Goal: Find specific page/section: Find specific page/section

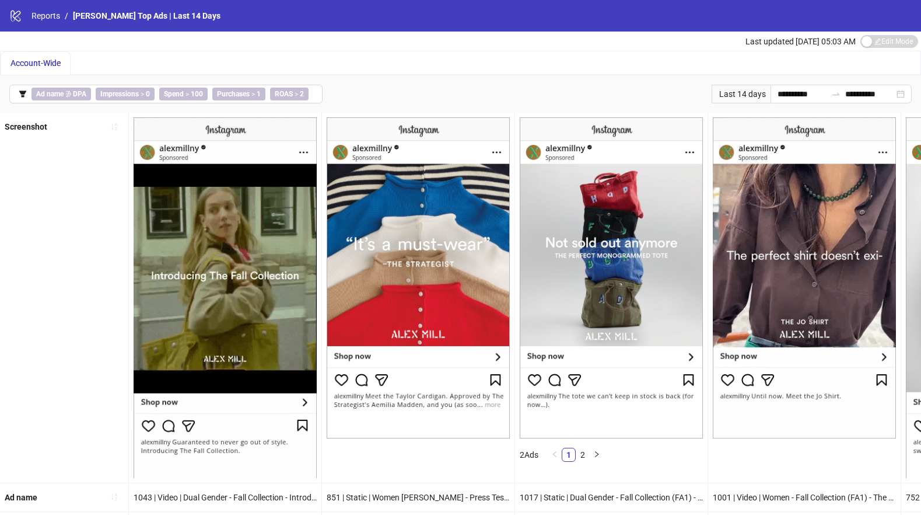
click at [45, 63] on span "Account-Wide" at bounding box center [36, 62] width 50 height 9
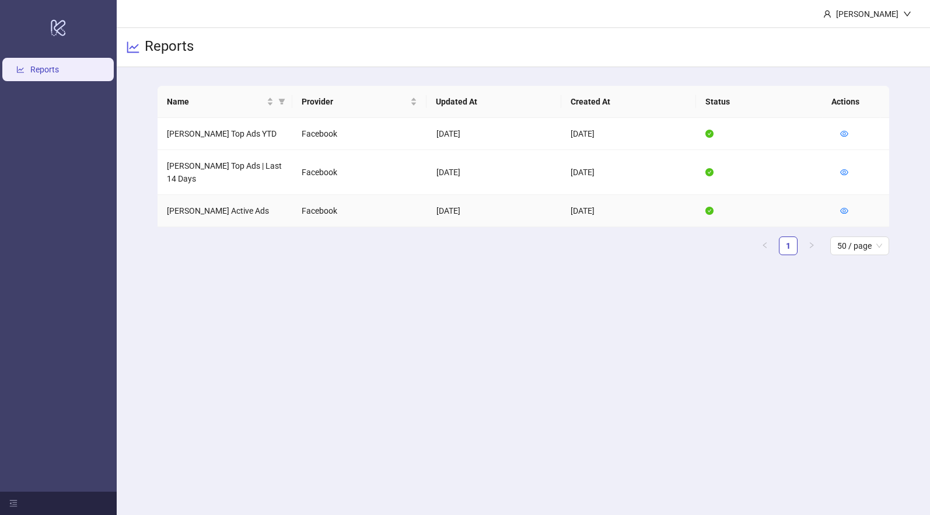
click at [851, 199] on td at bounding box center [860, 211] width 58 height 32
click at [844, 208] on icon "eye" at bounding box center [845, 211] width 8 height 6
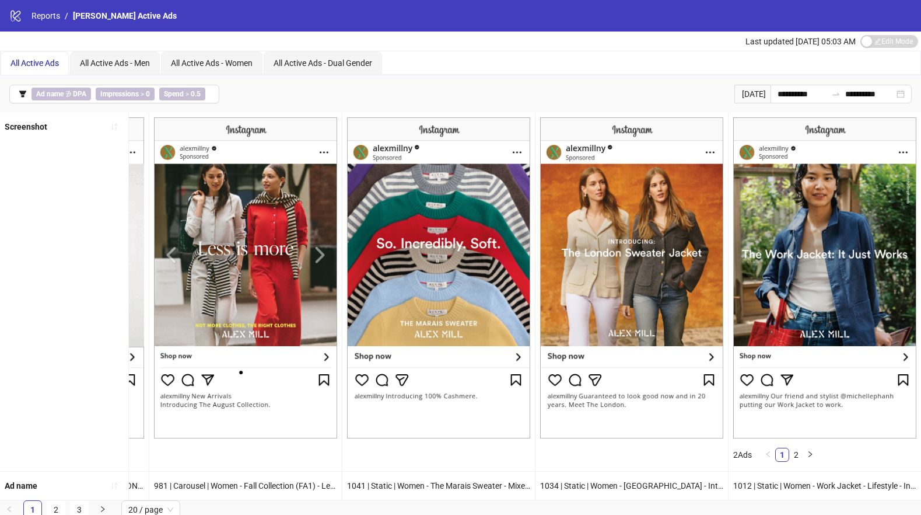
scroll to position [12, 0]
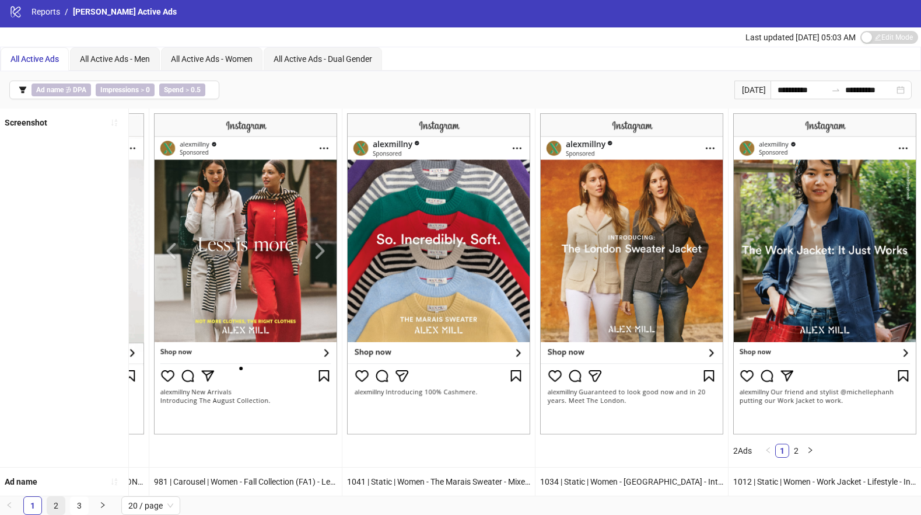
click at [56, 506] on link "2" at bounding box center [56, 506] width 18 height 18
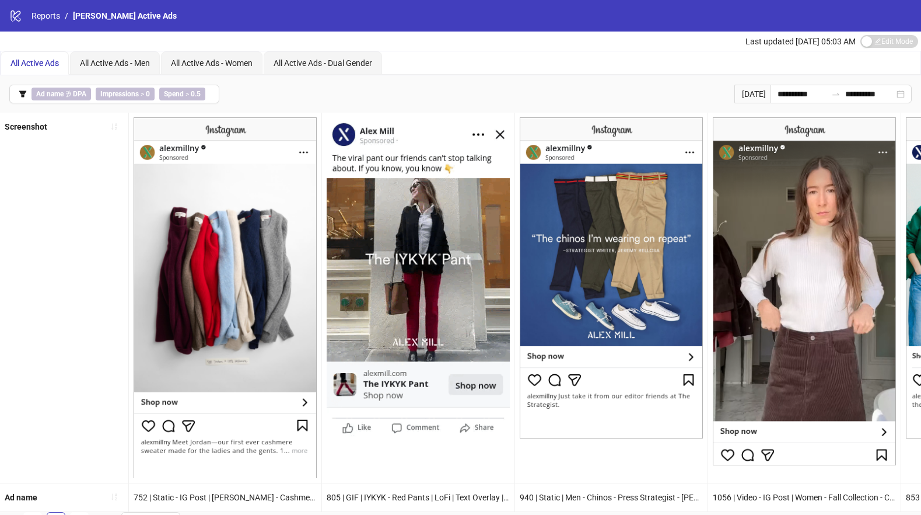
scroll to position [24, 0]
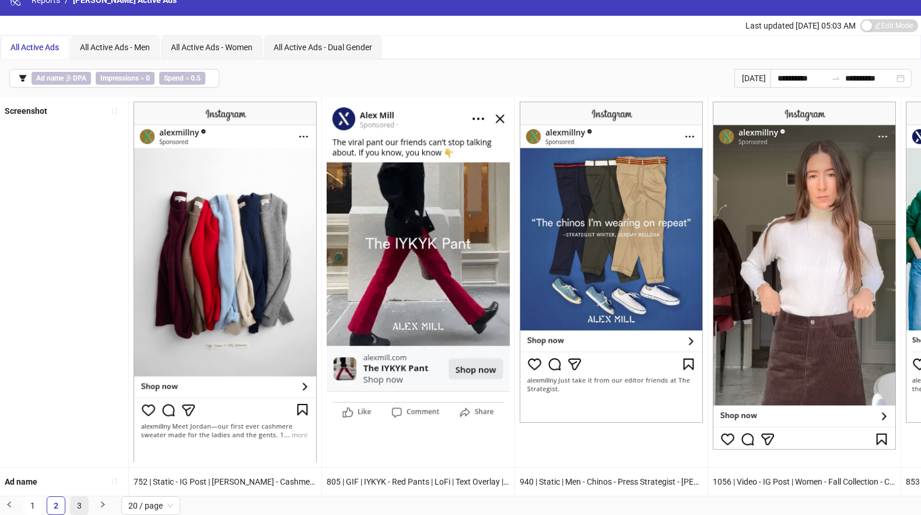
click at [84, 501] on link "3" at bounding box center [80, 506] width 18 height 18
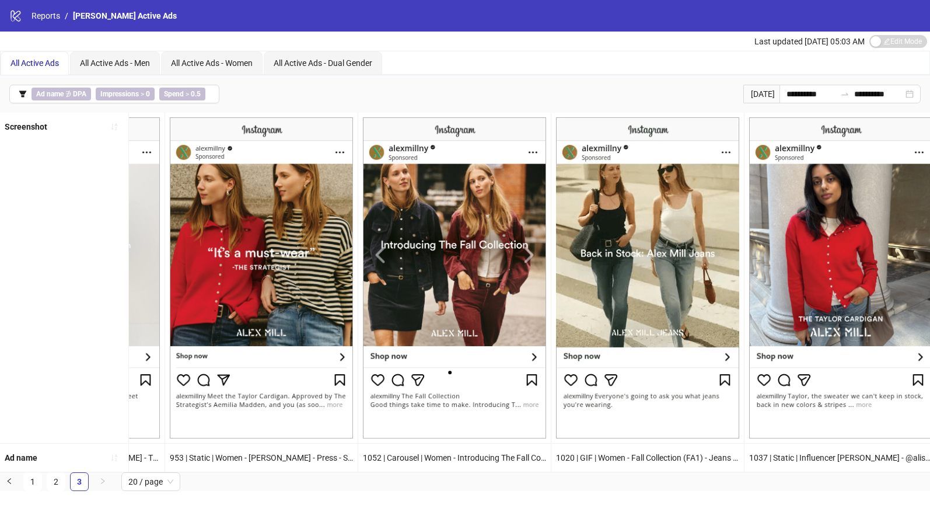
scroll to position [0, 1902]
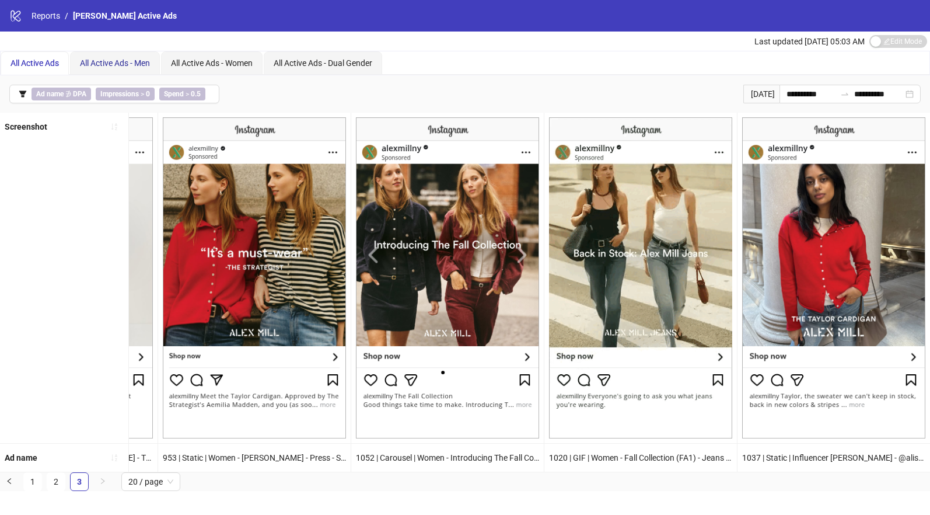
click at [120, 59] on span "All Active Ads - Men" at bounding box center [115, 62] width 70 height 9
